Goal: Information Seeking & Learning: Learn about a topic

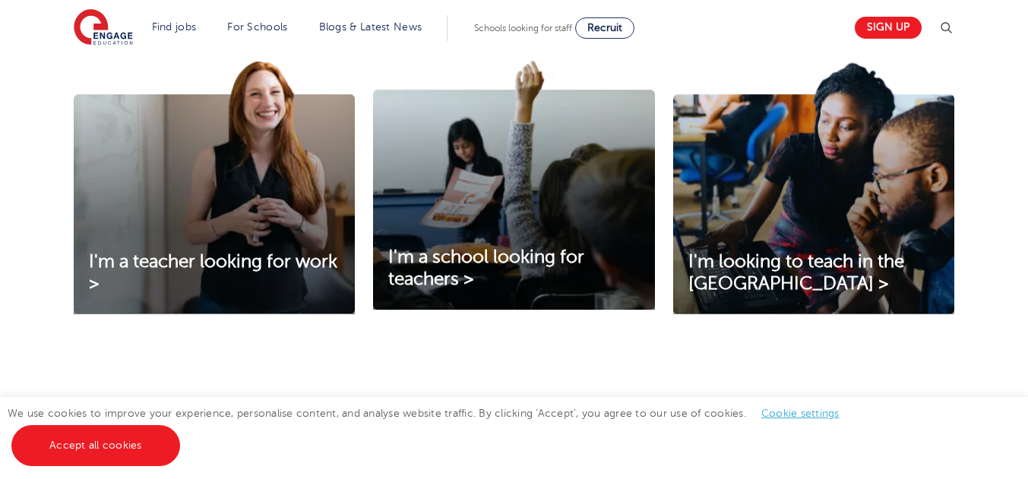
scroll to position [483, 0]
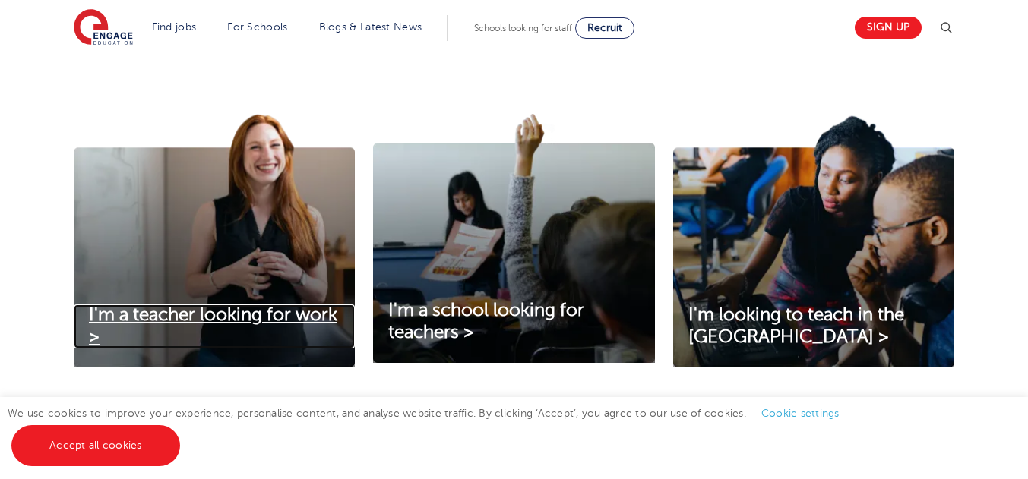
click at [220, 308] on span "I'm a teacher looking for work >" at bounding box center [213, 326] width 248 height 43
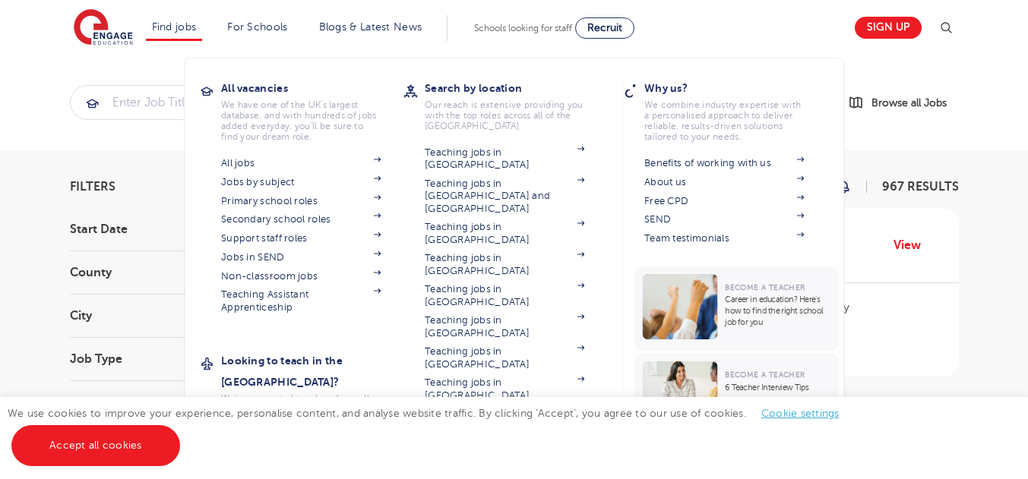
click at [469, 408] on link "Teaching Jobs in [GEOGRAPHIC_DATA]" at bounding box center [505, 420] width 160 height 25
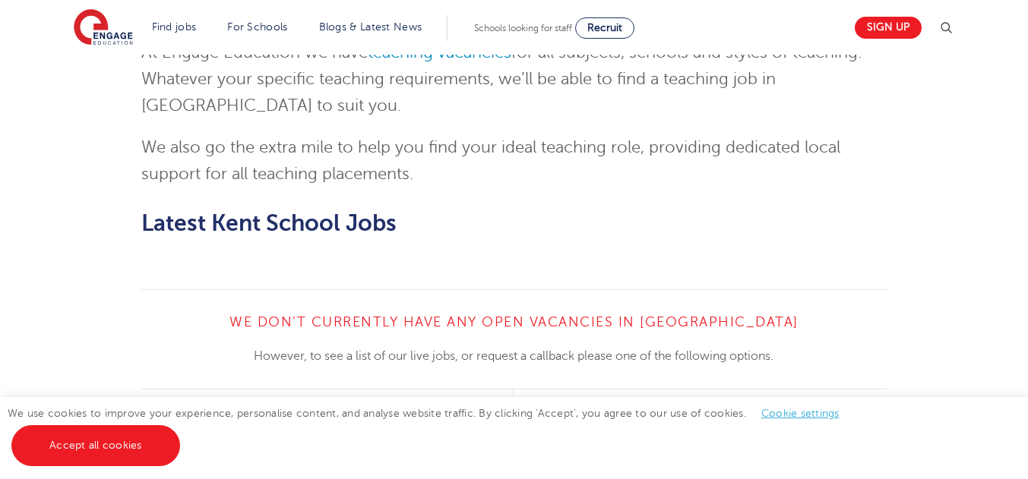
scroll to position [2097, 0]
